Goal: Task Accomplishment & Management: Manage account settings

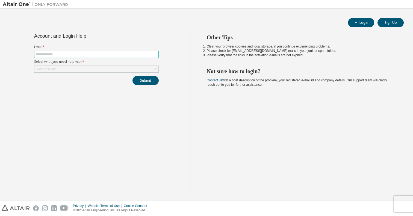
click at [127, 56] on input "text" at bounding box center [96, 54] width 122 height 4
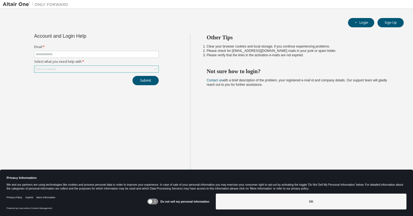
click at [113, 67] on div "Click to select" at bounding box center [96, 69] width 124 height 7
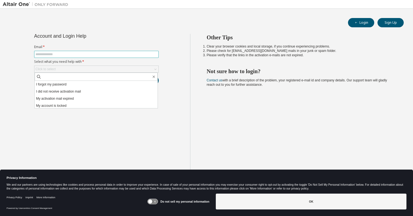
click at [109, 55] on input "text" at bounding box center [96, 54] width 122 height 4
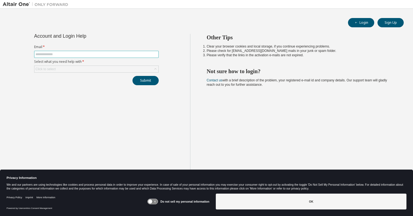
type input "**********"
click at [91, 68] on div "Click to select" at bounding box center [96, 69] width 124 height 7
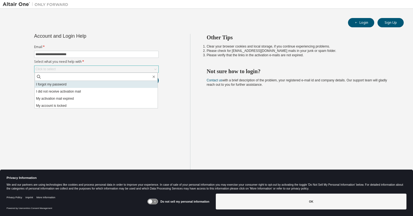
click at [76, 86] on li "I forgot my password" at bounding box center [96, 84] width 123 height 7
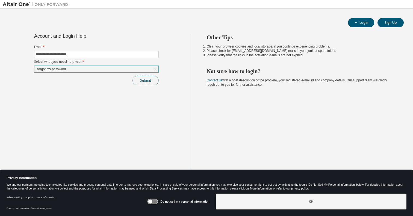
click at [146, 81] on button "Submit" at bounding box center [145, 80] width 26 height 9
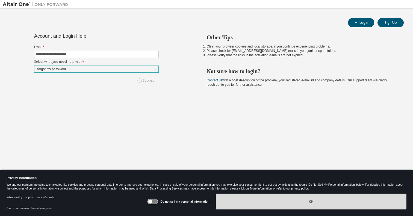
click at [322, 205] on button "OK" at bounding box center [311, 201] width 190 height 16
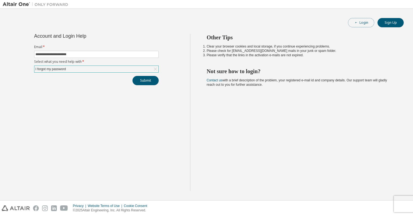
click at [365, 25] on button "Login" at bounding box center [361, 22] width 26 height 9
